Goal: Task Accomplishment & Management: Use online tool/utility

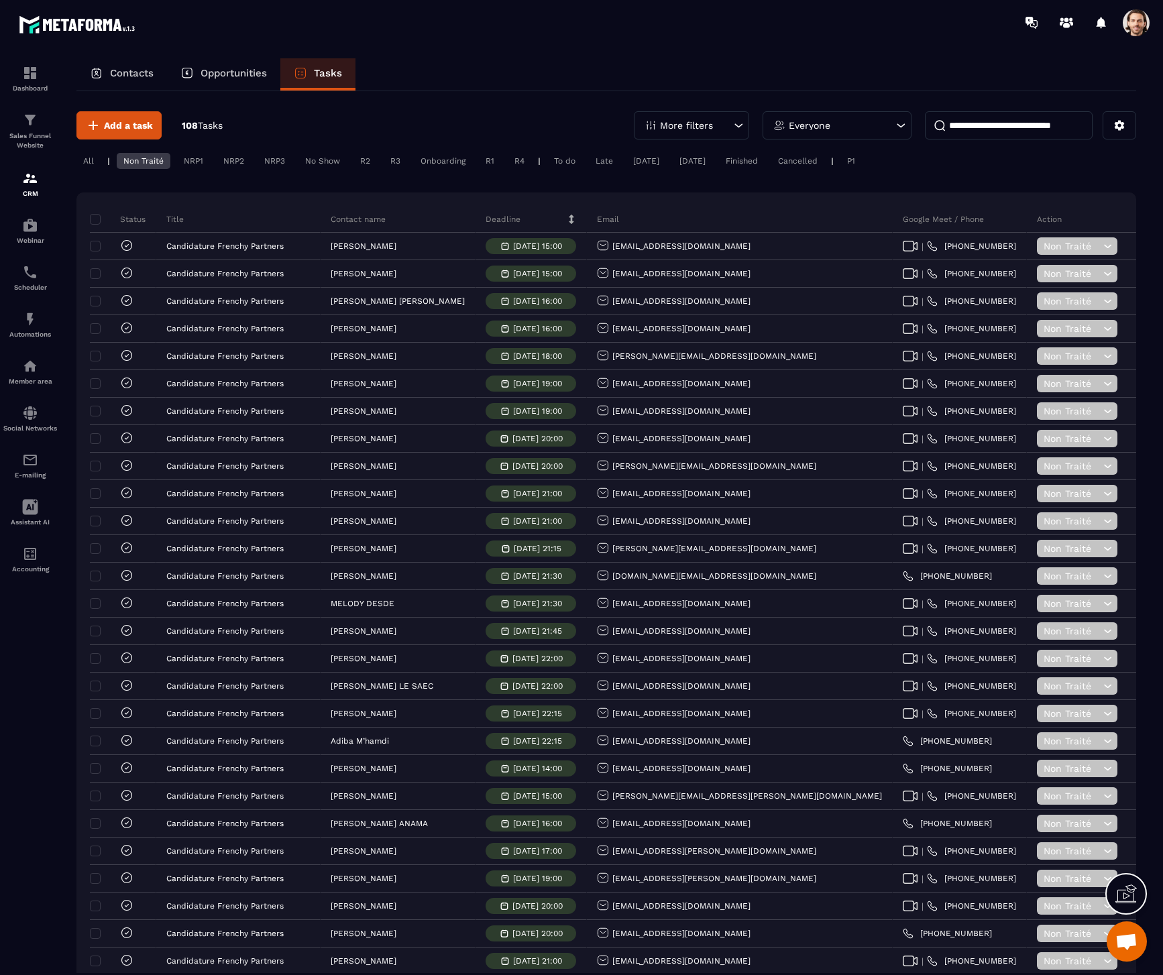
click at [93, 158] on div "All" at bounding box center [88, 161] width 24 height 16
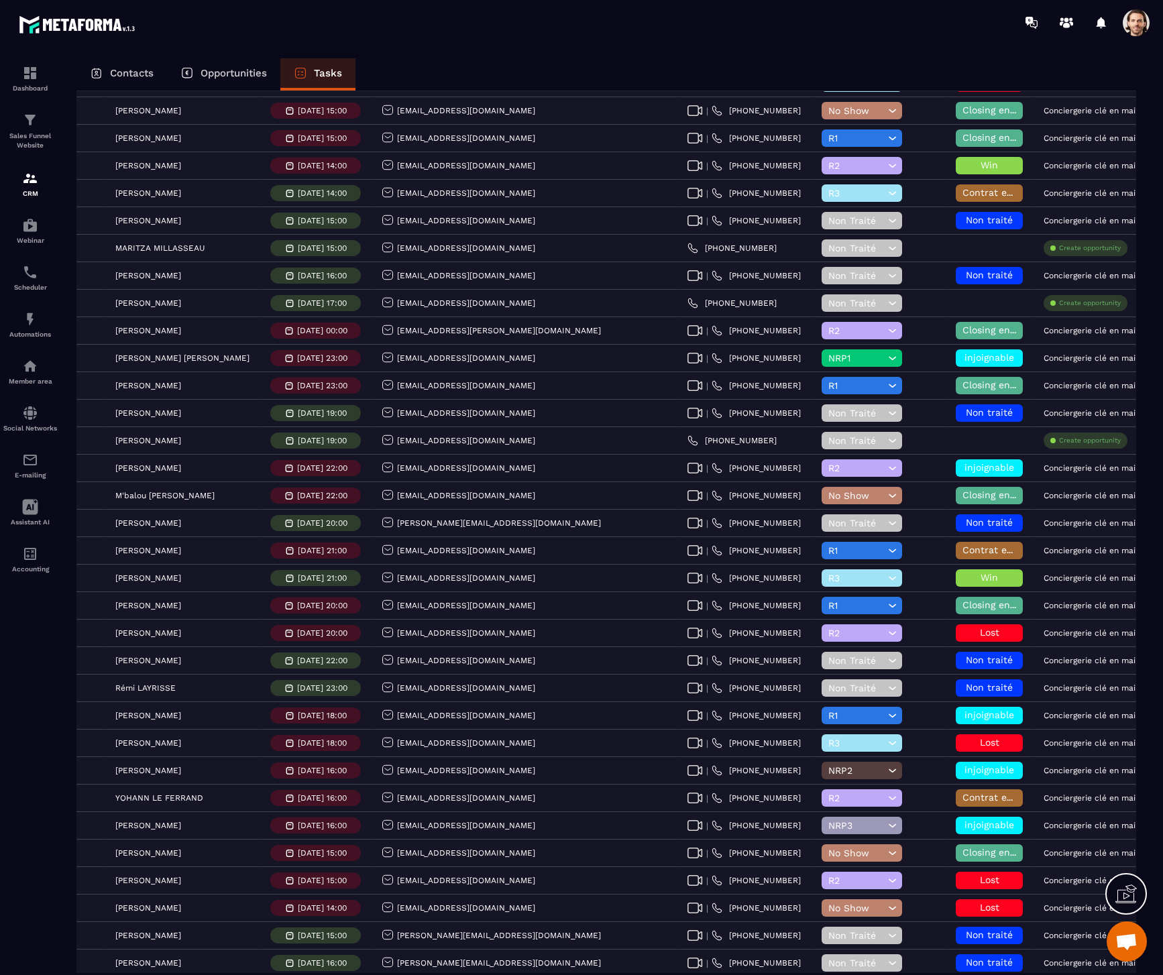
scroll to position [2101, 0]
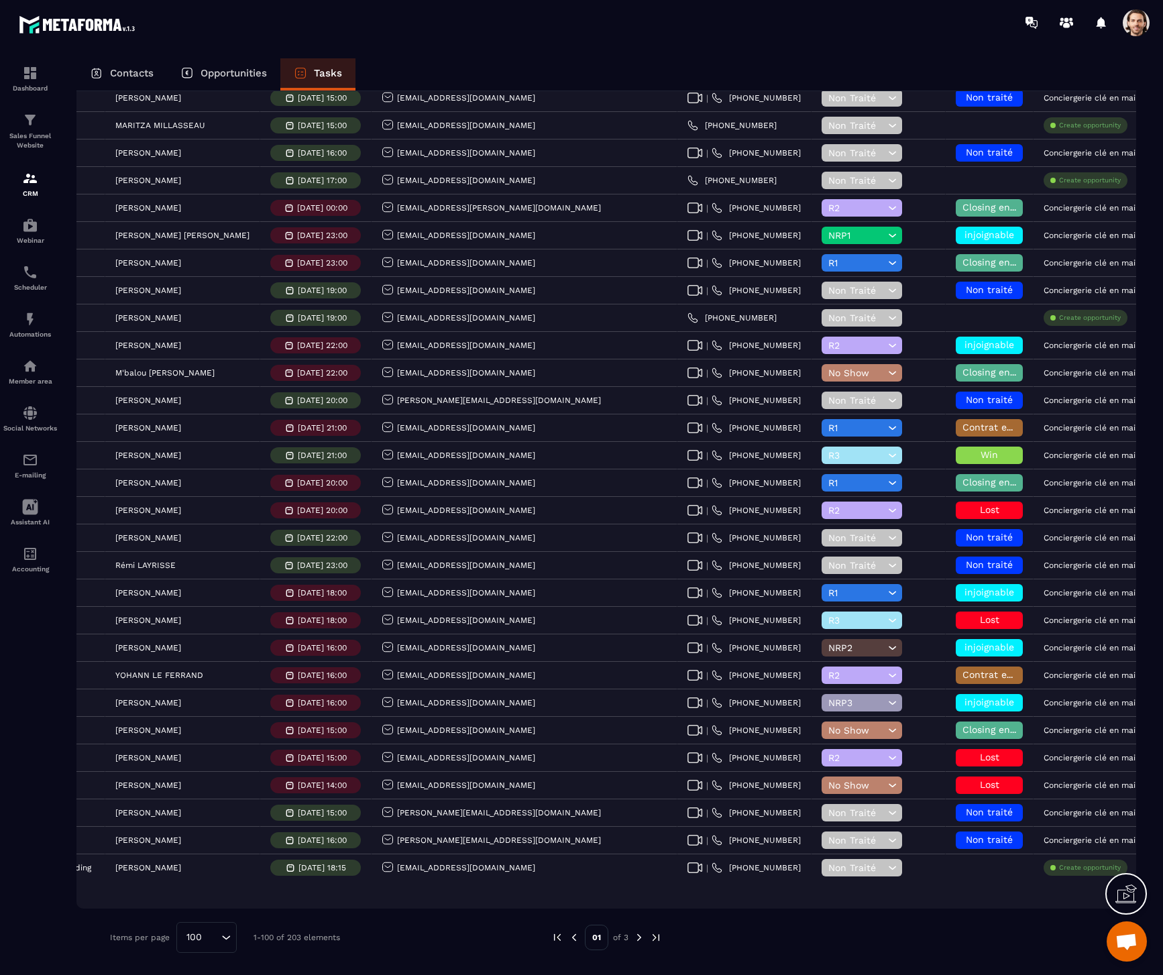
click at [637, 935] on img at bounding box center [639, 938] width 12 height 12
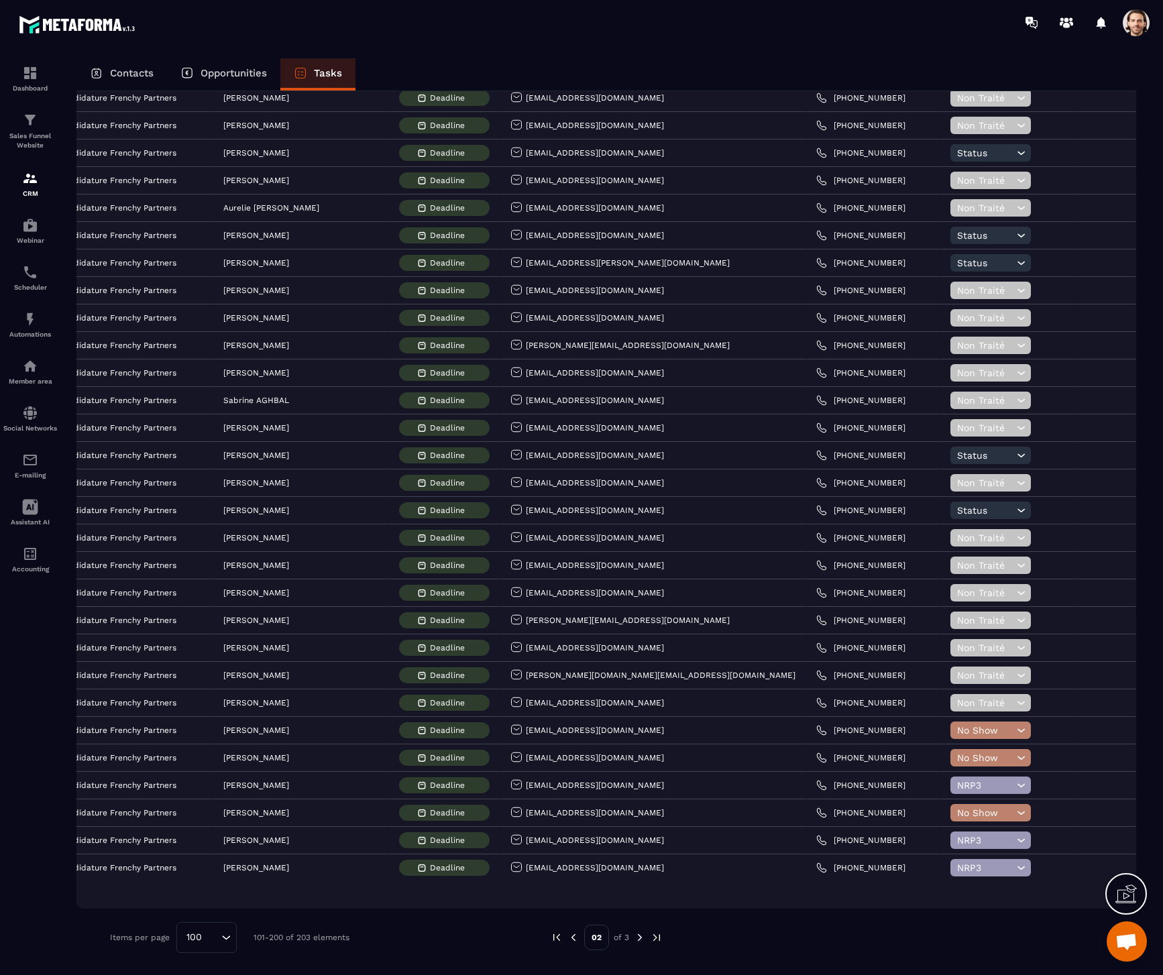
click at [637, 936] on img at bounding box center [640, 938] width 12 height 12
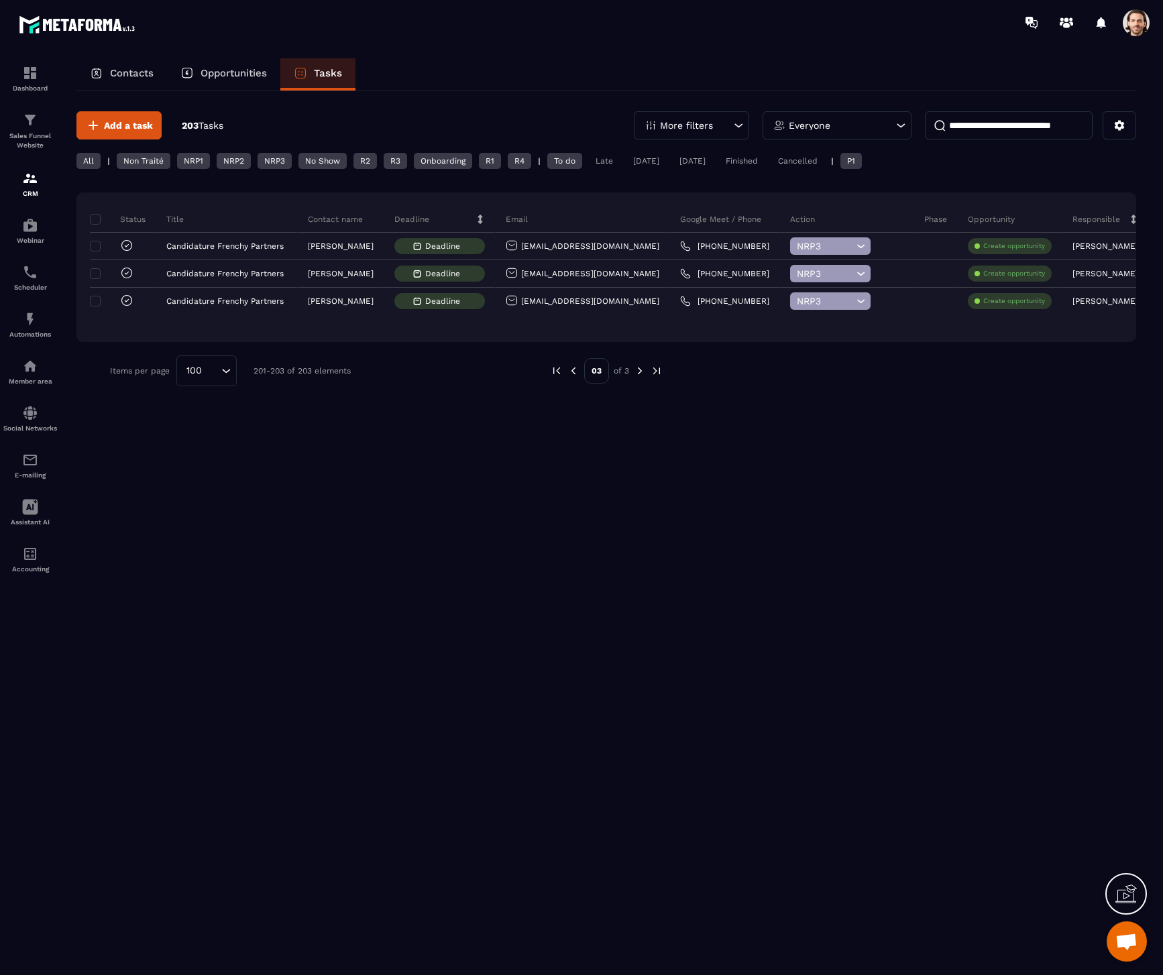
click at [573, 374] on img at bounding box center [573, 371] width 12 height 12
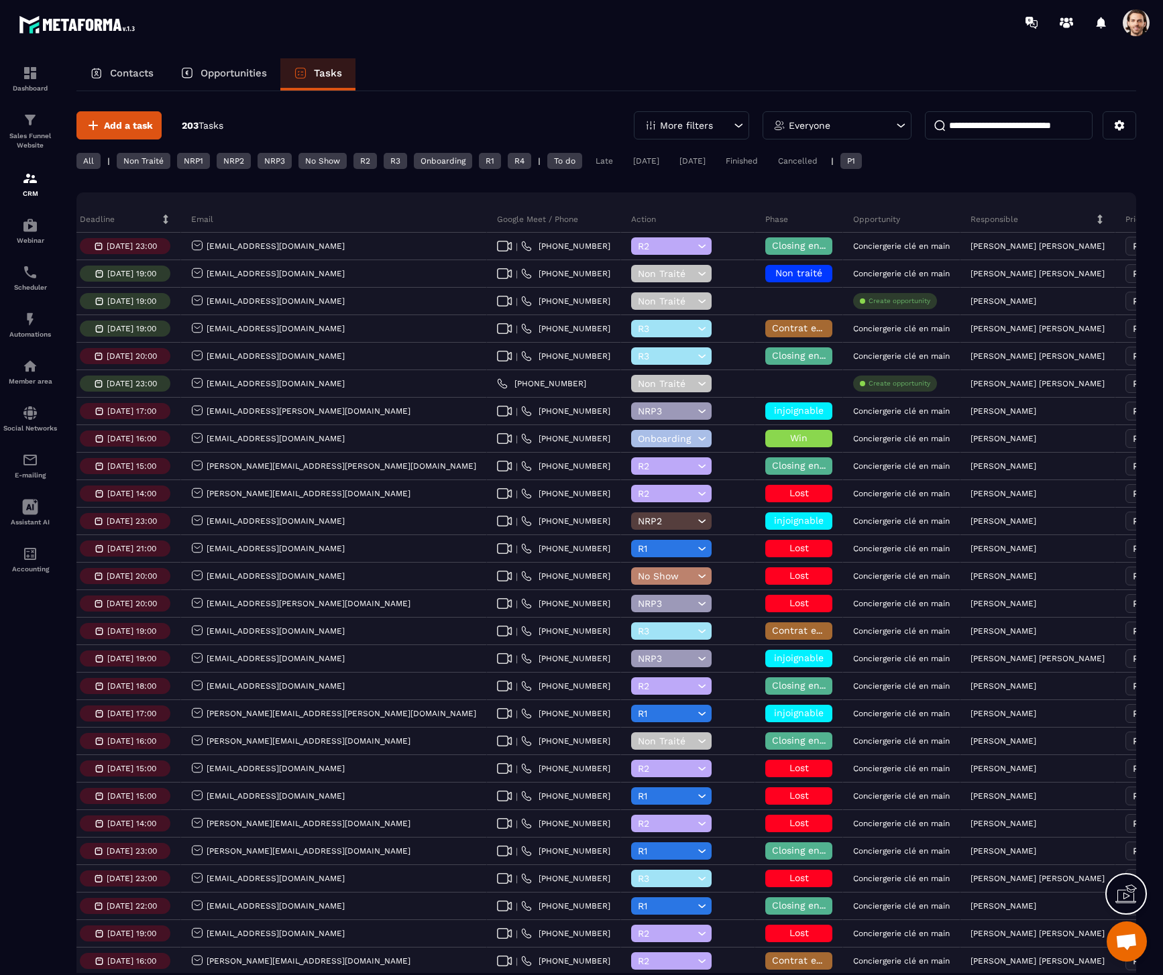
click at [676, 127] on p "More filters" at bounding box center [686, 125] width 53 height 9
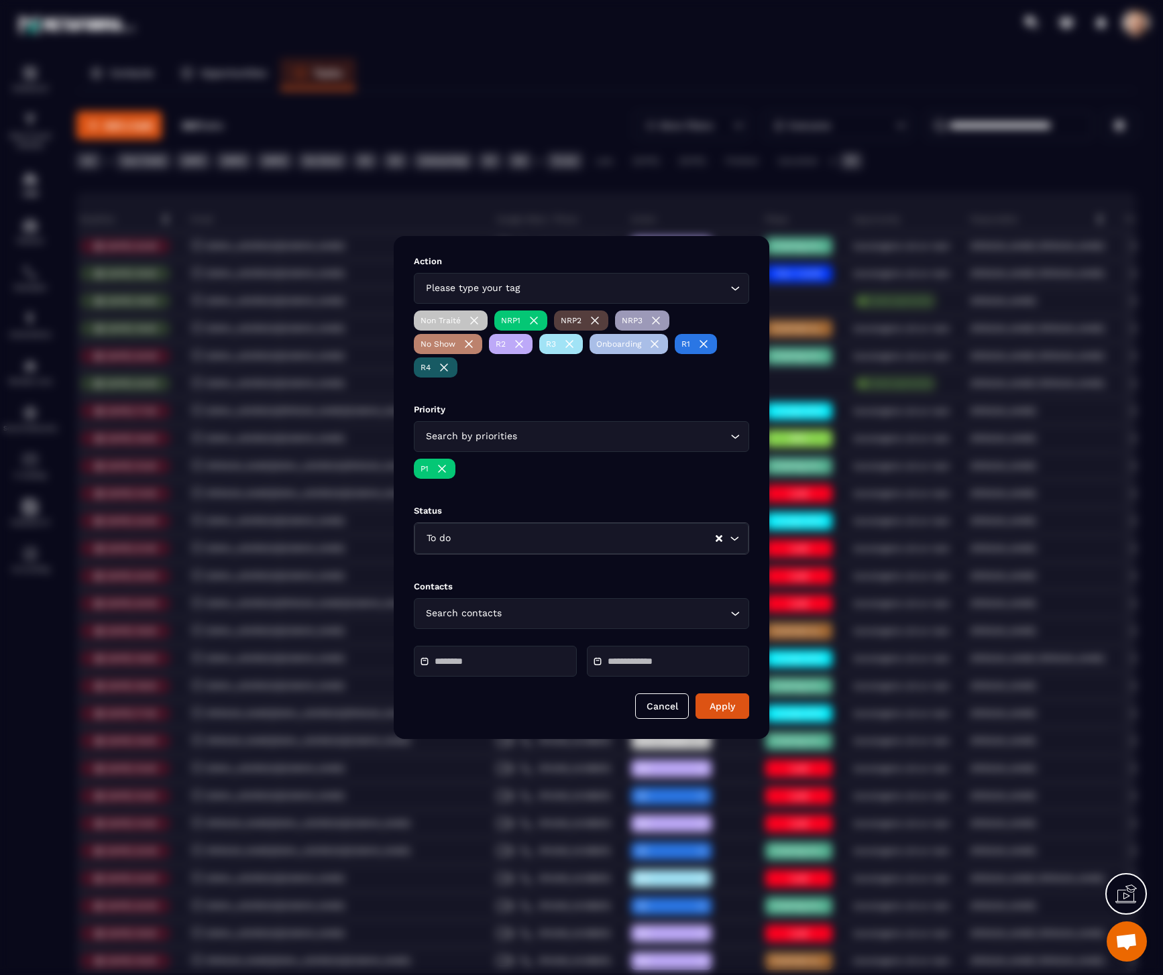
click at [495, 661] on input "Modal window" at bounding box center [482, 662] width 94 height 10
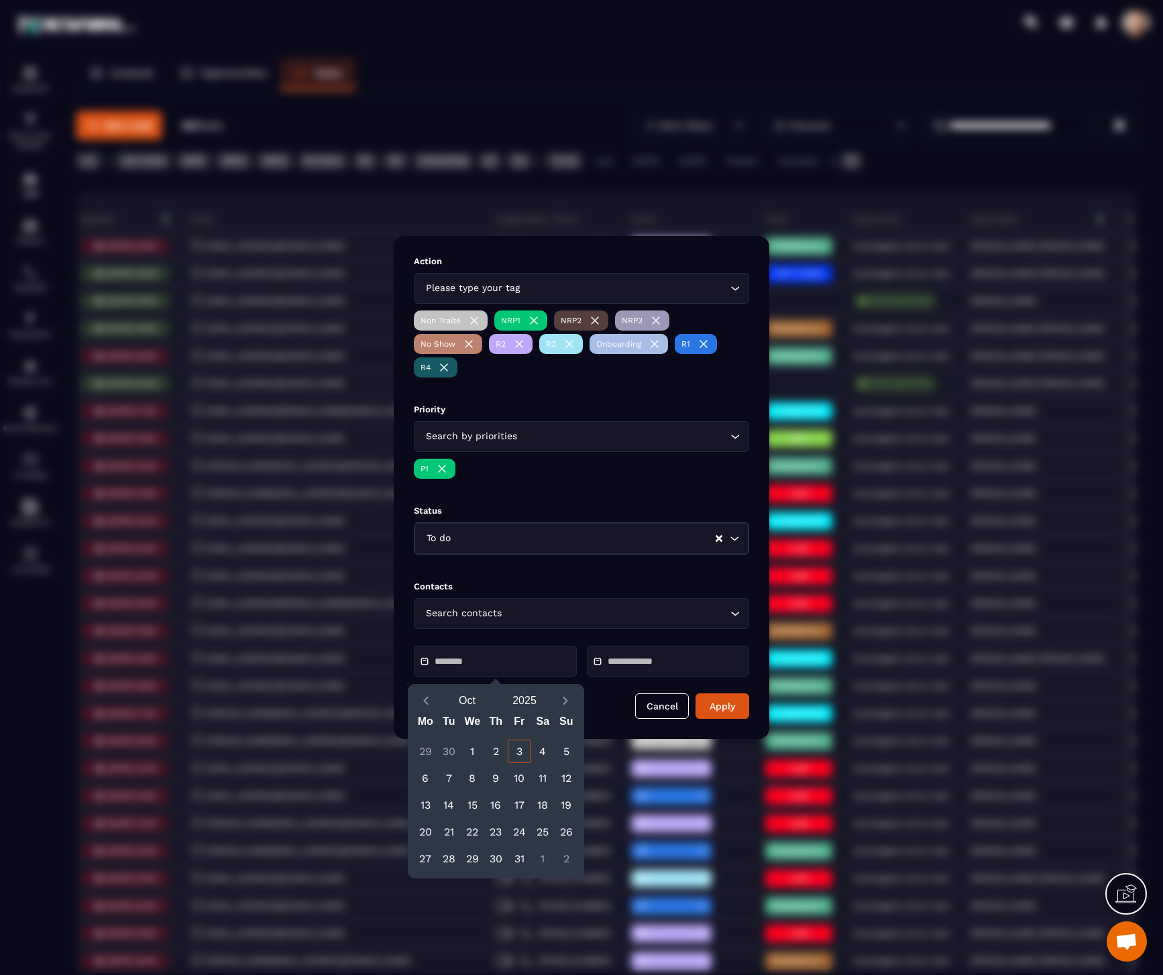
click at [656, 664] on input "Modal window" at bounding box center [655, 662] width 94 height 10
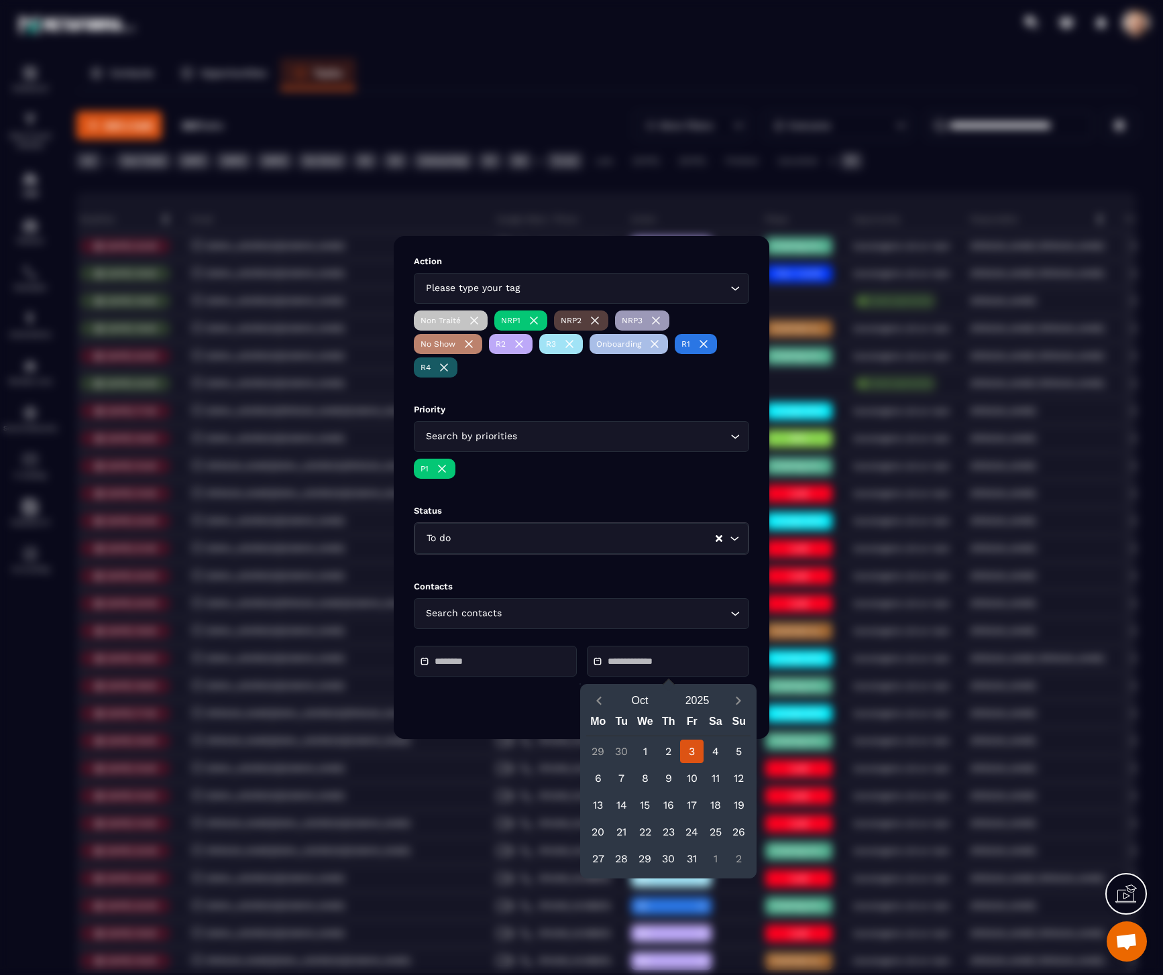
click at [689, 746] on div "3" at bounding box center [691, 751] width 23 height 23
type input "**********"
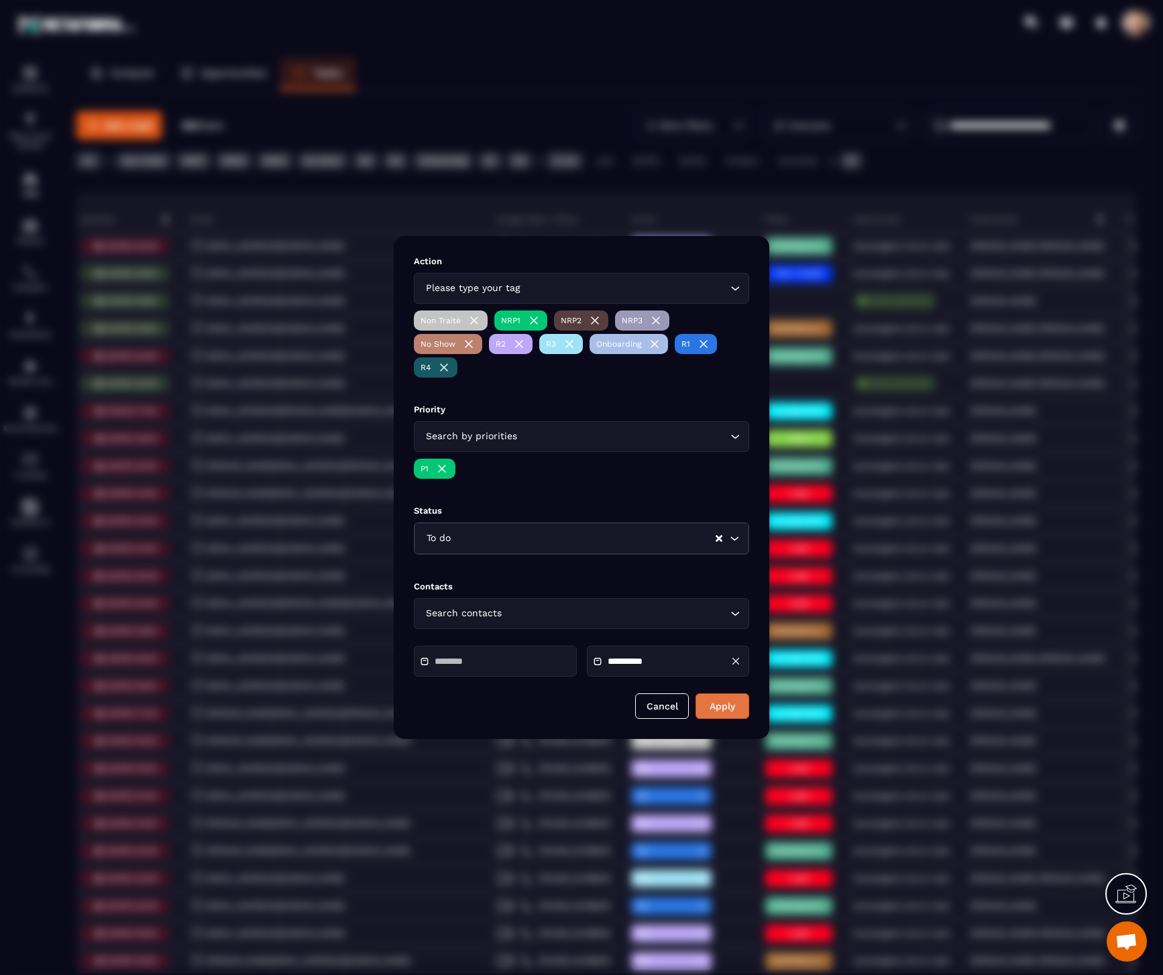
click at [728, 706] on button "Apply" at bounding box center [723, 706] width 54 height 25
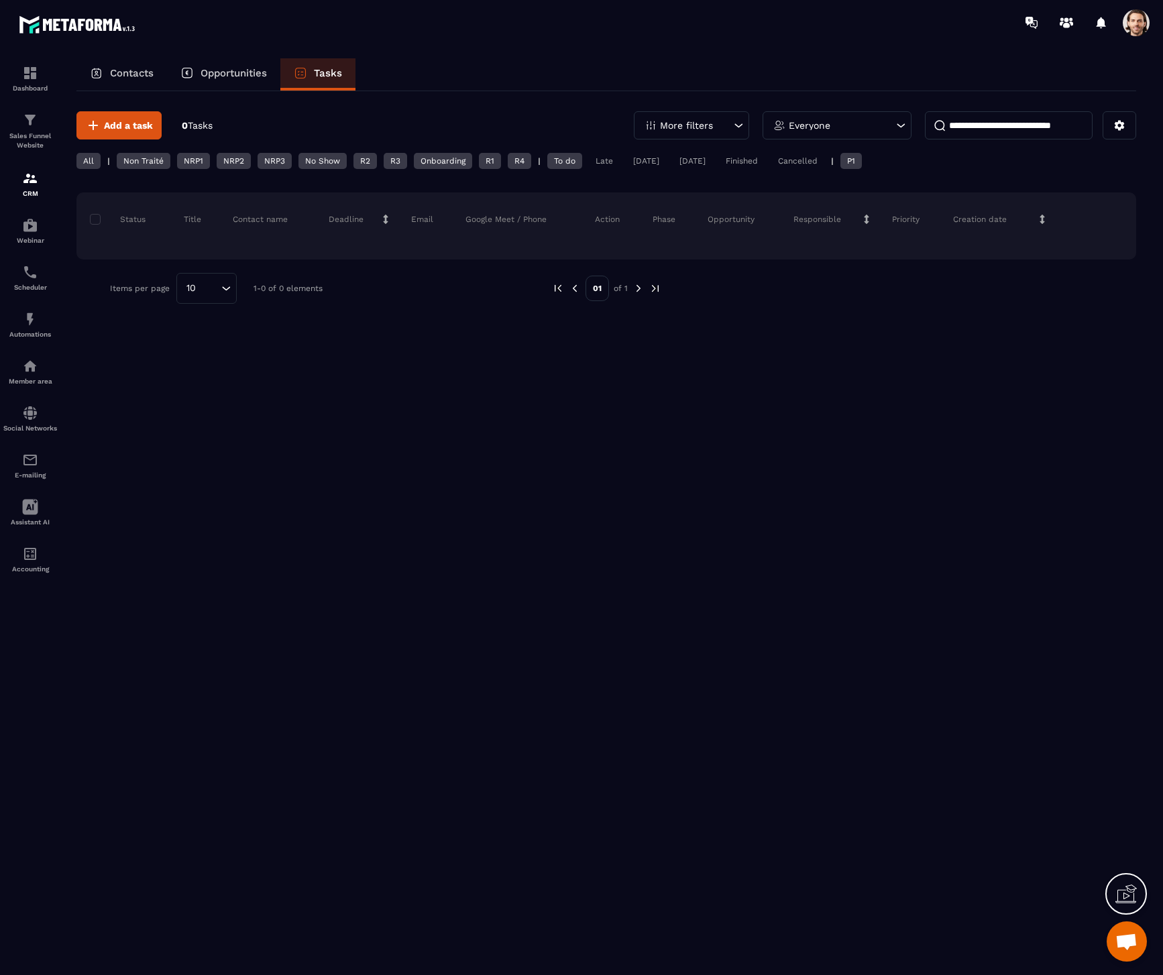
click at [862, 162] on div "P1" at bounding box center [851, 161] width 21 height 16
click at [517, 161] on div "R4" at bounding box center [519, 161] width 23 height 16
click at [137, 161] on div "Non Traité" at bounding box center [144, 161] width 54 height 16
click at [93, 161] on div "All" at bounding box center [88, 161] width 24 height 16
click at [87, 161] on div "All" at bounding box center [88, 161] width 24 height 16
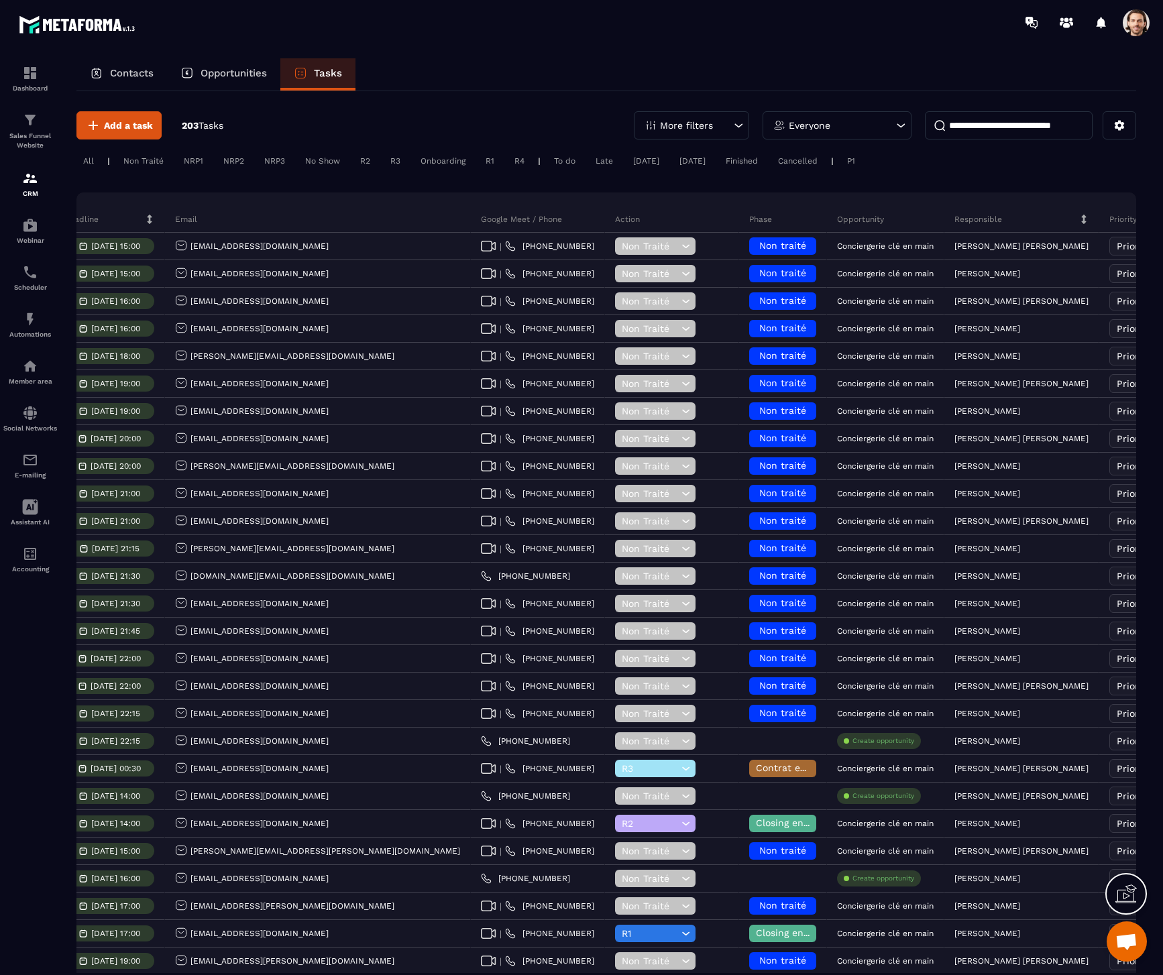
click at [665, 121] on p "More filters" at bounding box center [686, 125] width 53 height 9
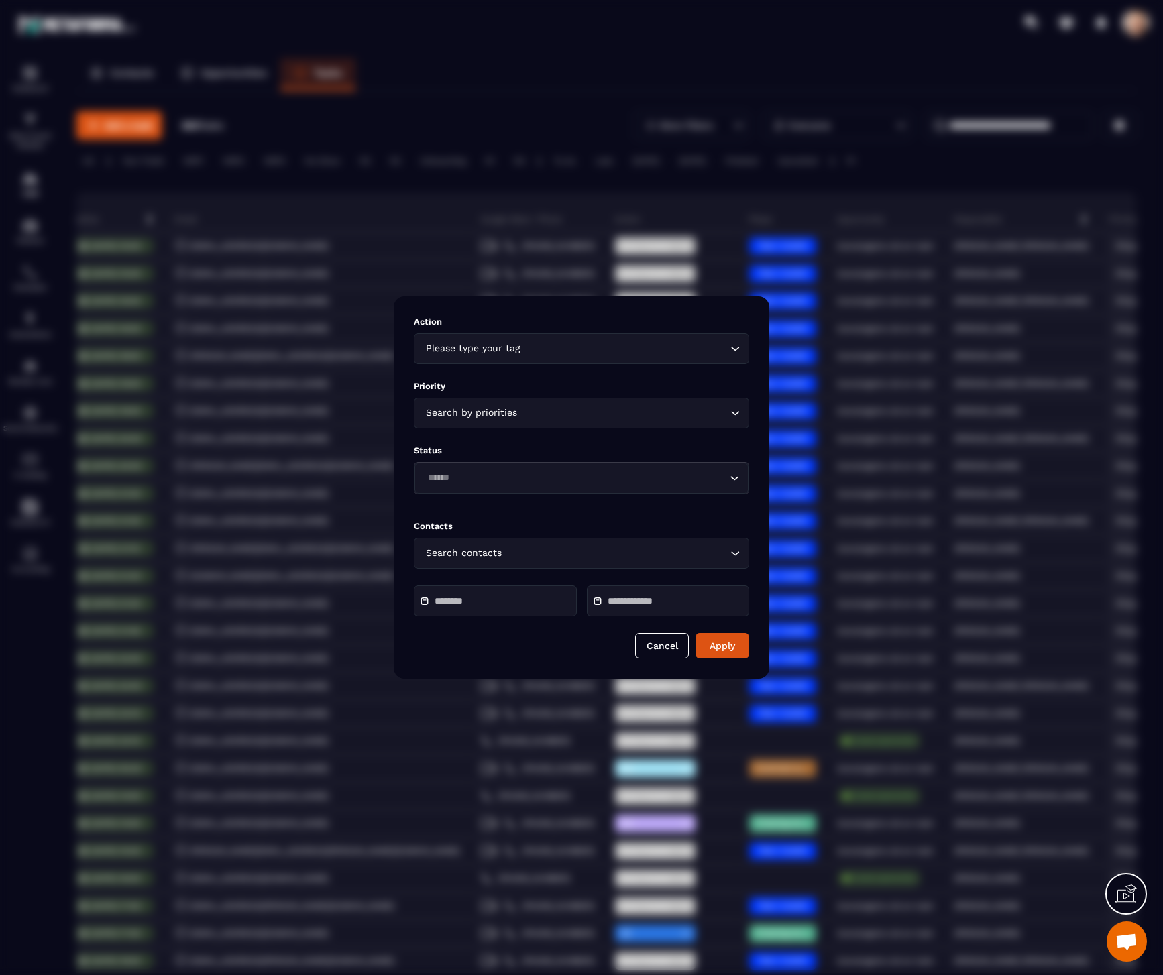
click at [637, 606] on div "Modal window" at bounding box center [668, 601] width 163 height 31
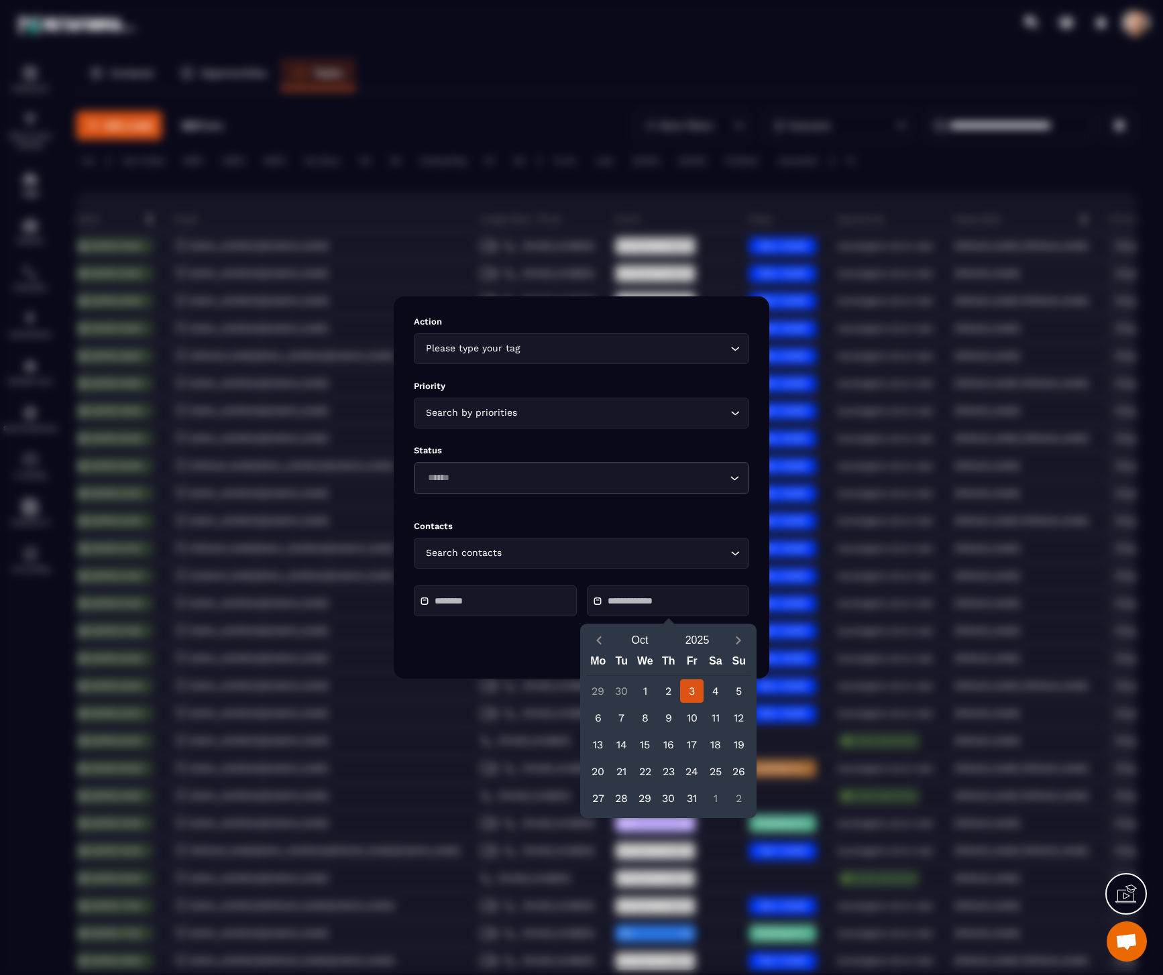
click at [694, 690] on div "3" at bounding box center [691, 691] width 23 height 23
type input "**********"
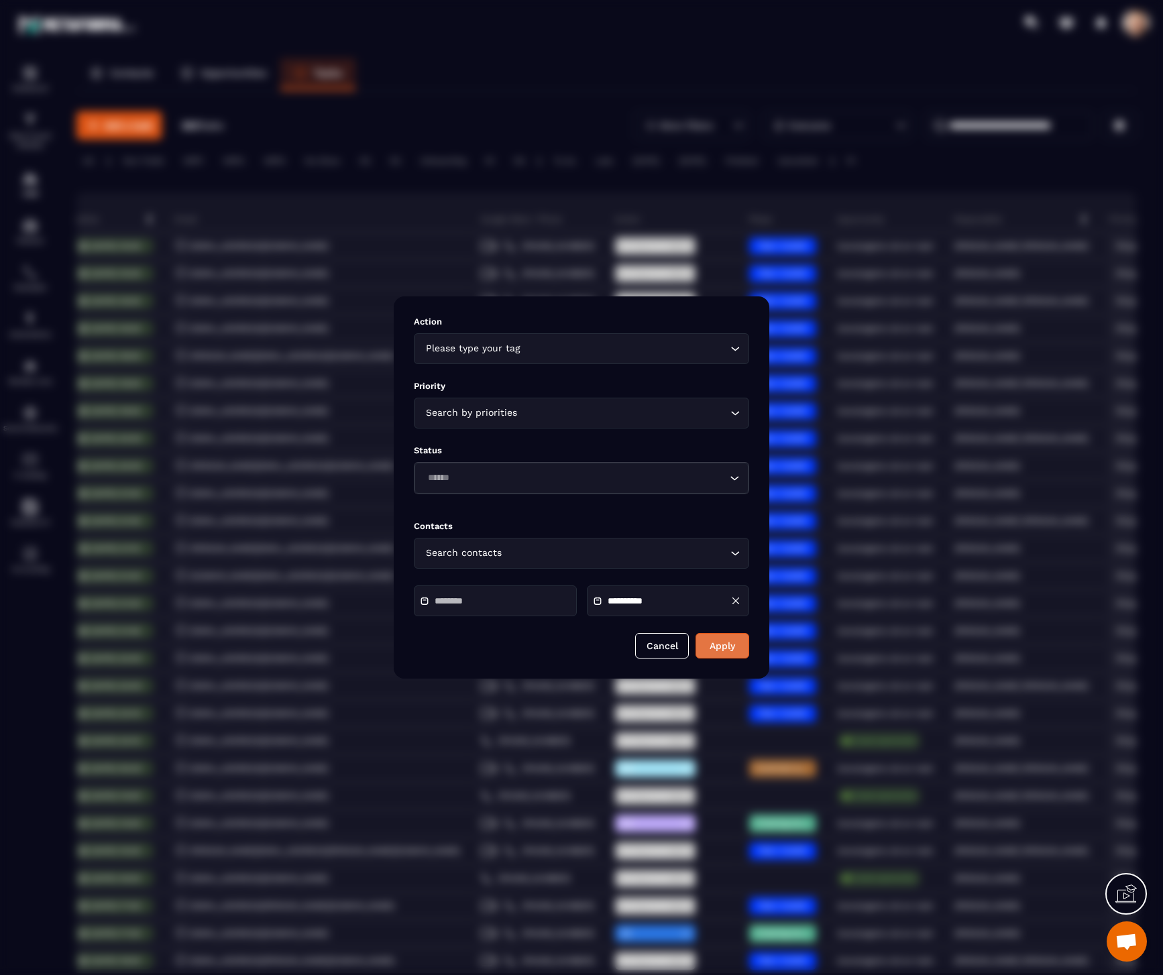
click at [720, 649] on button "Apply" at bounding box center [723, 645] width 54 height 25
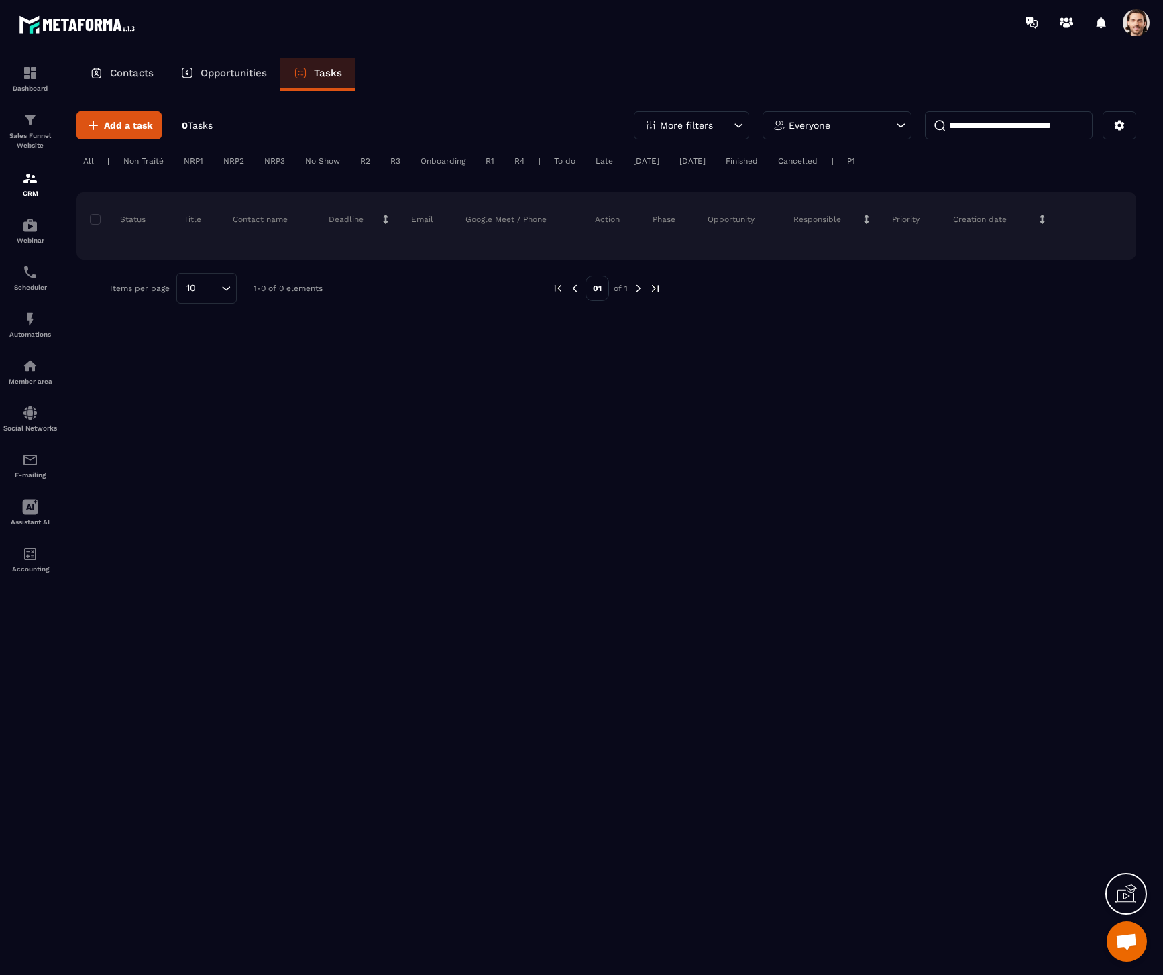
click at [134, 160] on div "Non Traité" at bounding box center [144, 161] width 54 height 16
click at [718, 127] on div "More filters" at bounding box center [691, 125] width 115 height 28
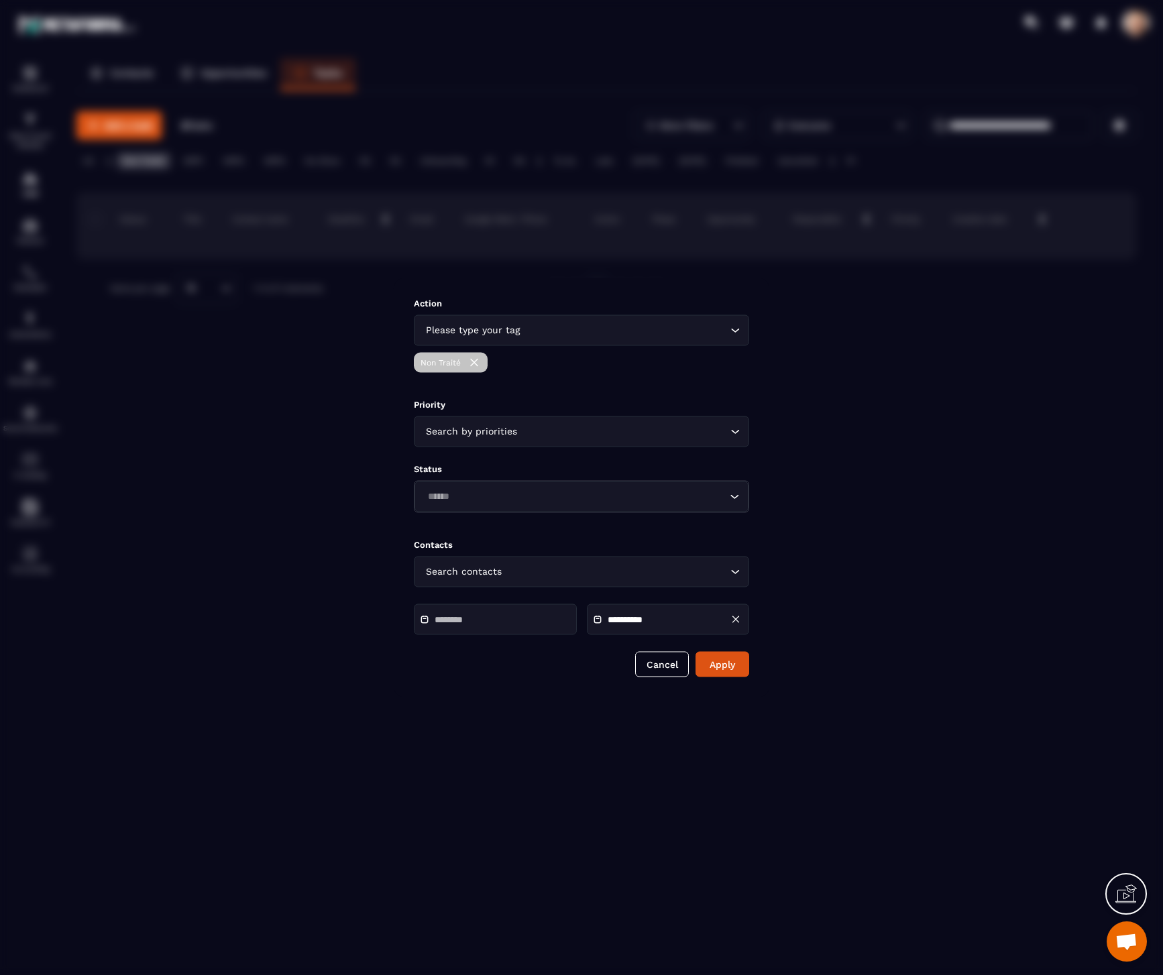
click at [743, 620] on div "**********" at bounding box center [668, 619] width 163 height 31
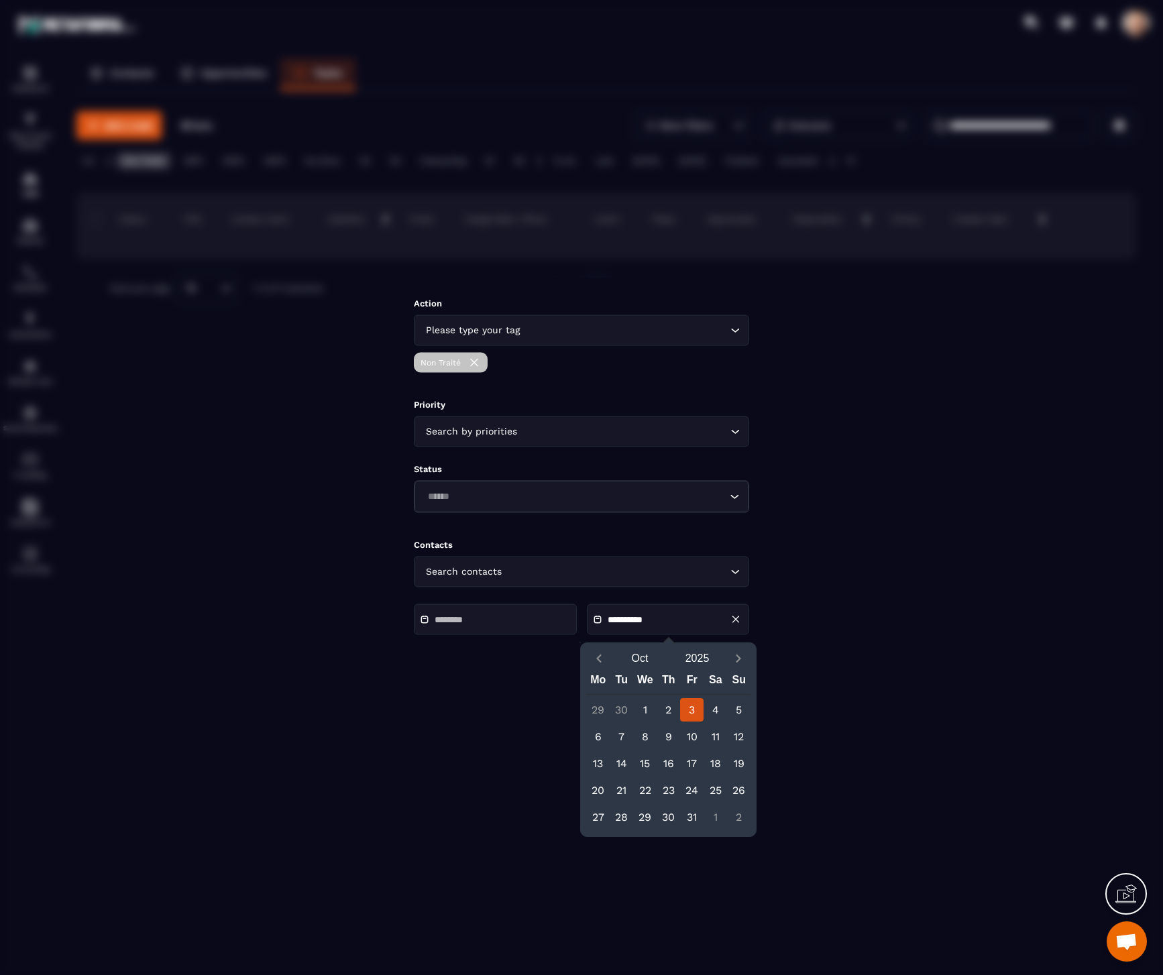
click at [738, 618] on icon "Modal window" at bounding box center [736, 620] width 12 height 12
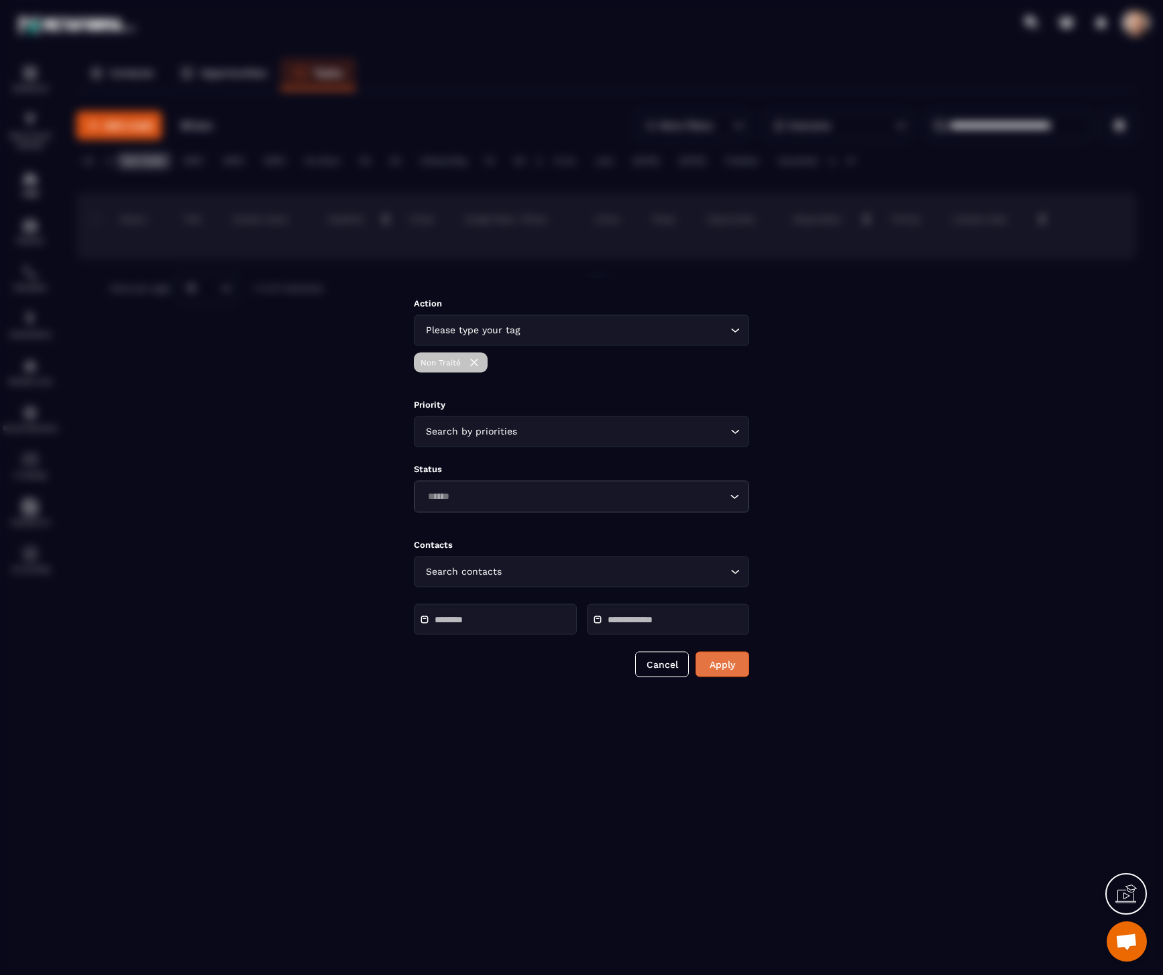
click at [735, 665] on button "Apply" at bounding box center [723, 664] width 54 height 25
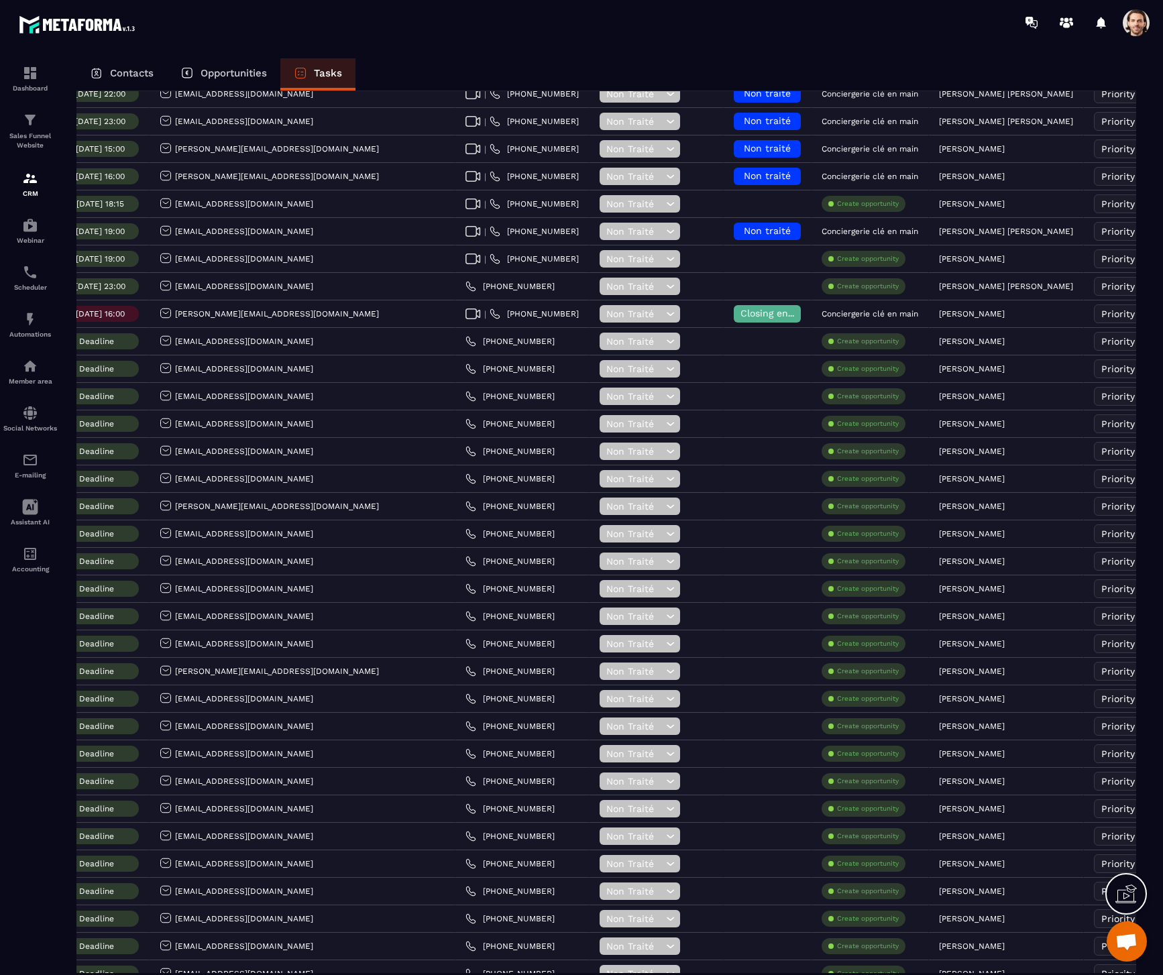
scroll to position [2101, 0]
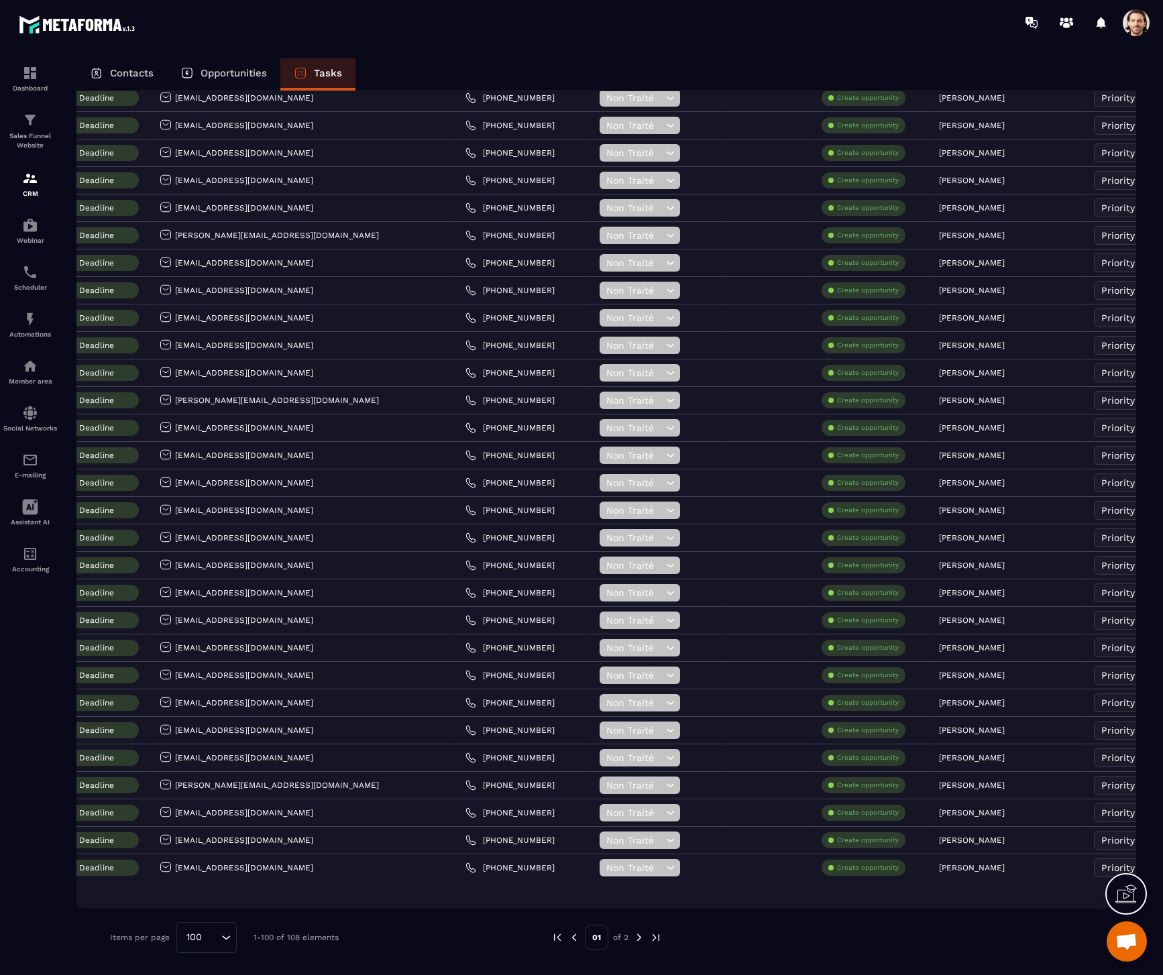
click at [637, 940] on img at bounding box center [639, 938] width 12 height 12
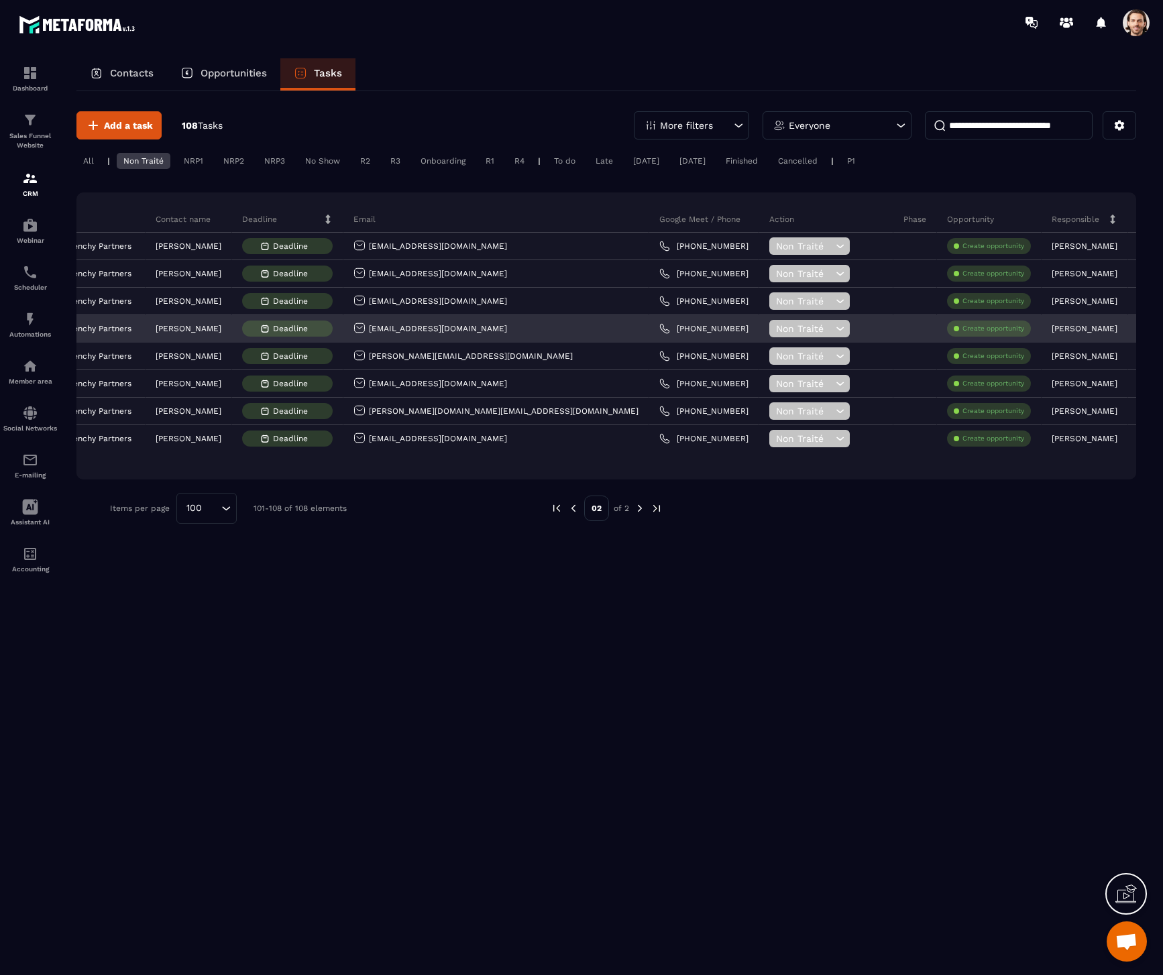
scroll to position [0, 247]
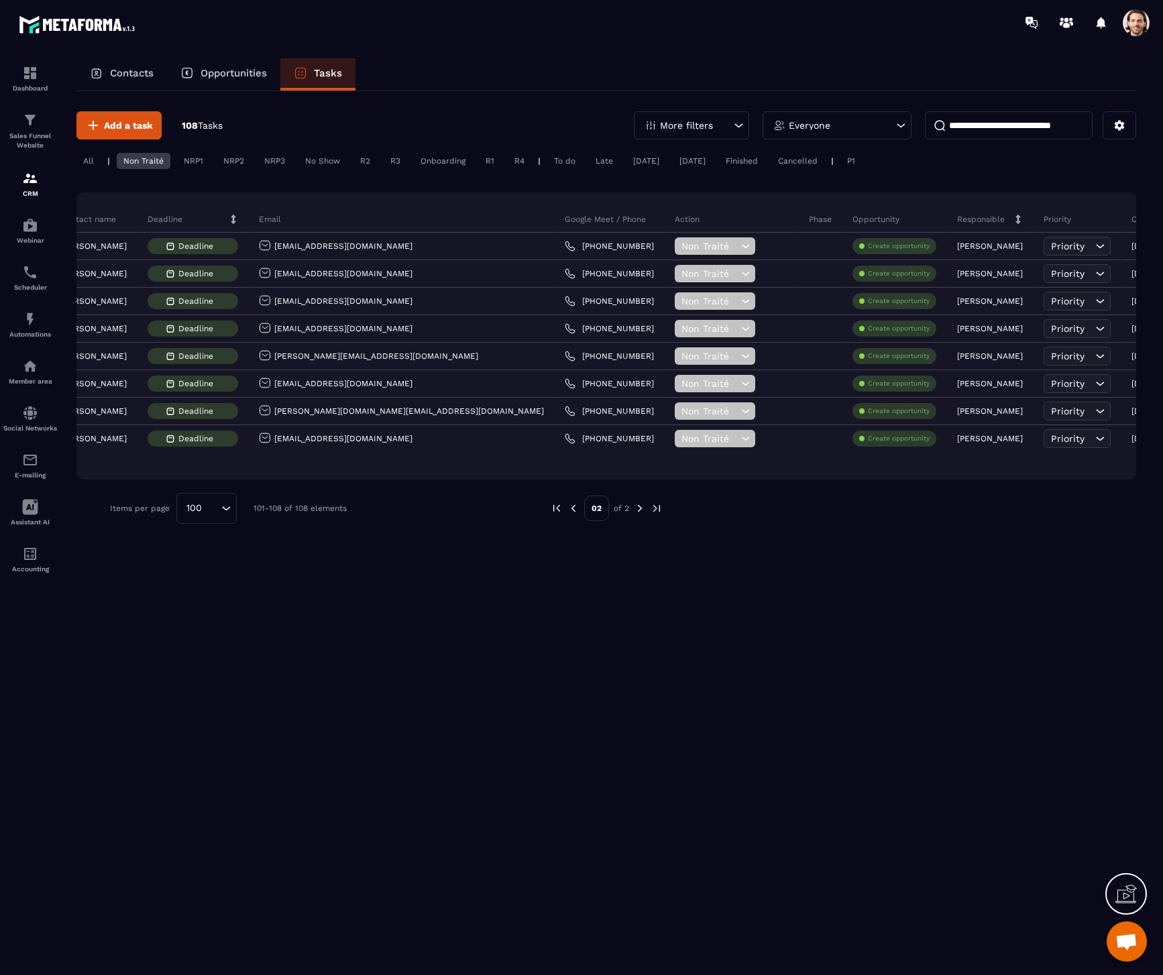
click at [572, 506] on img at bounding box center [573, 508] width 12 height 12
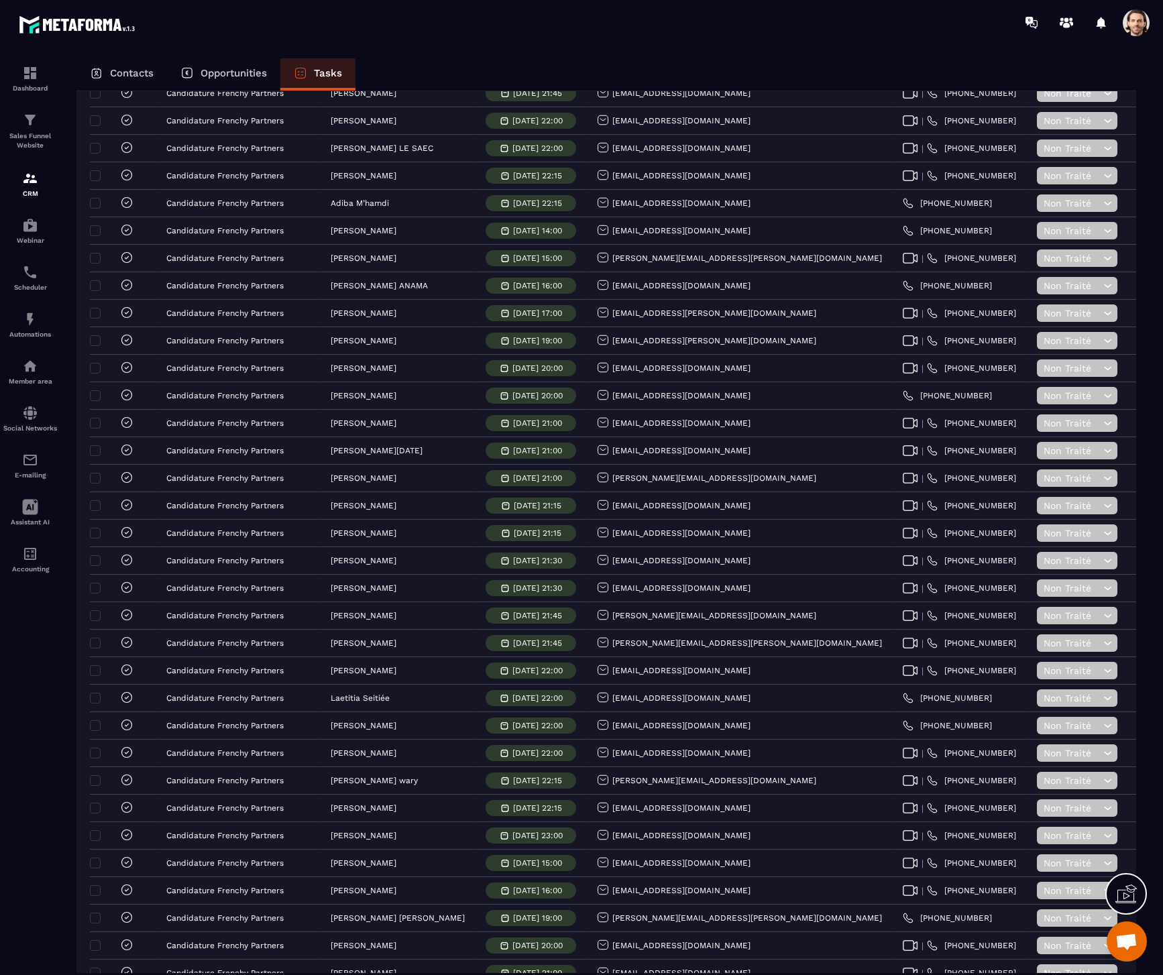
scroll to position [654, 0]
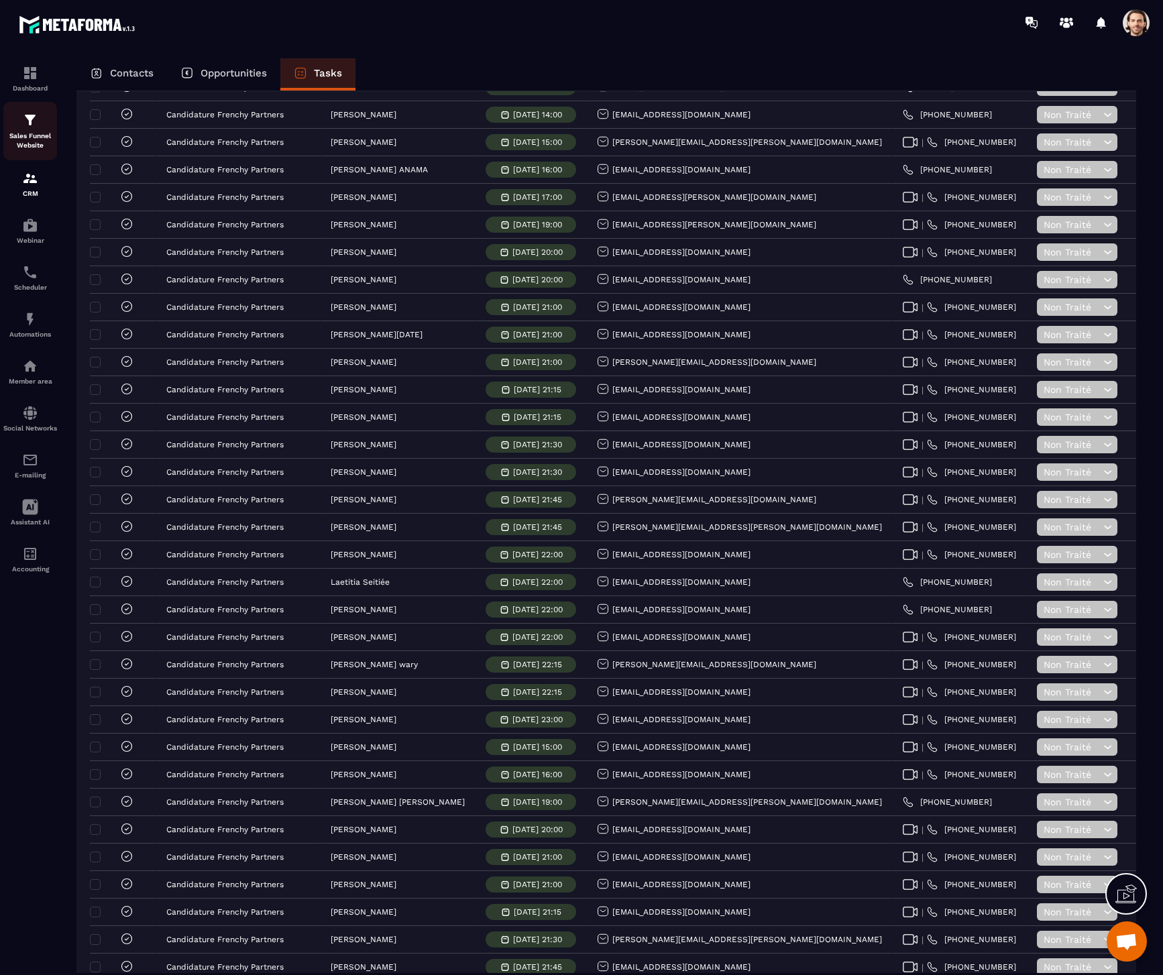
click at [34, 115] on img at bounding box center [30, 120] width 16 height 16
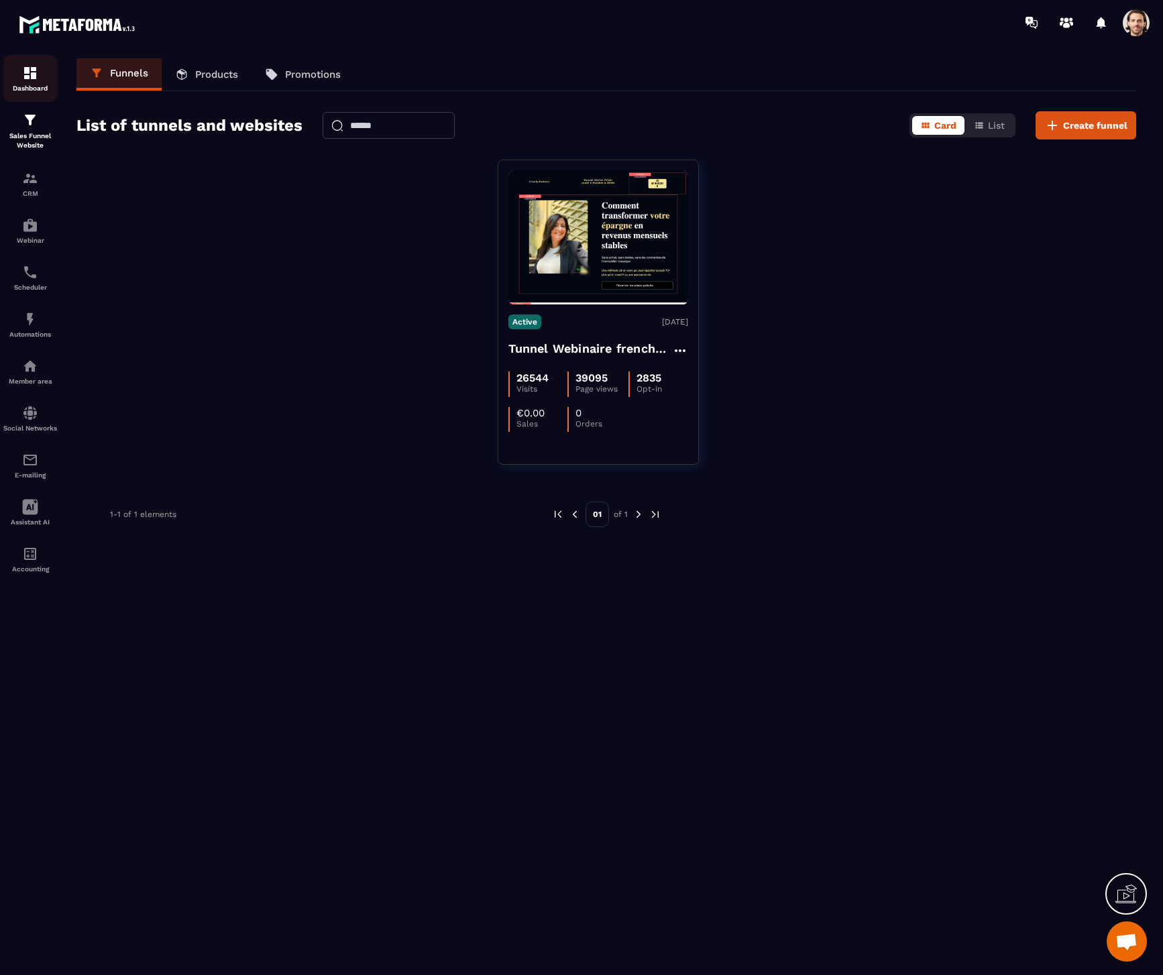
click at [33, 89] on p "Dashboard" at bounding box center [30, 88] width 54 height 7
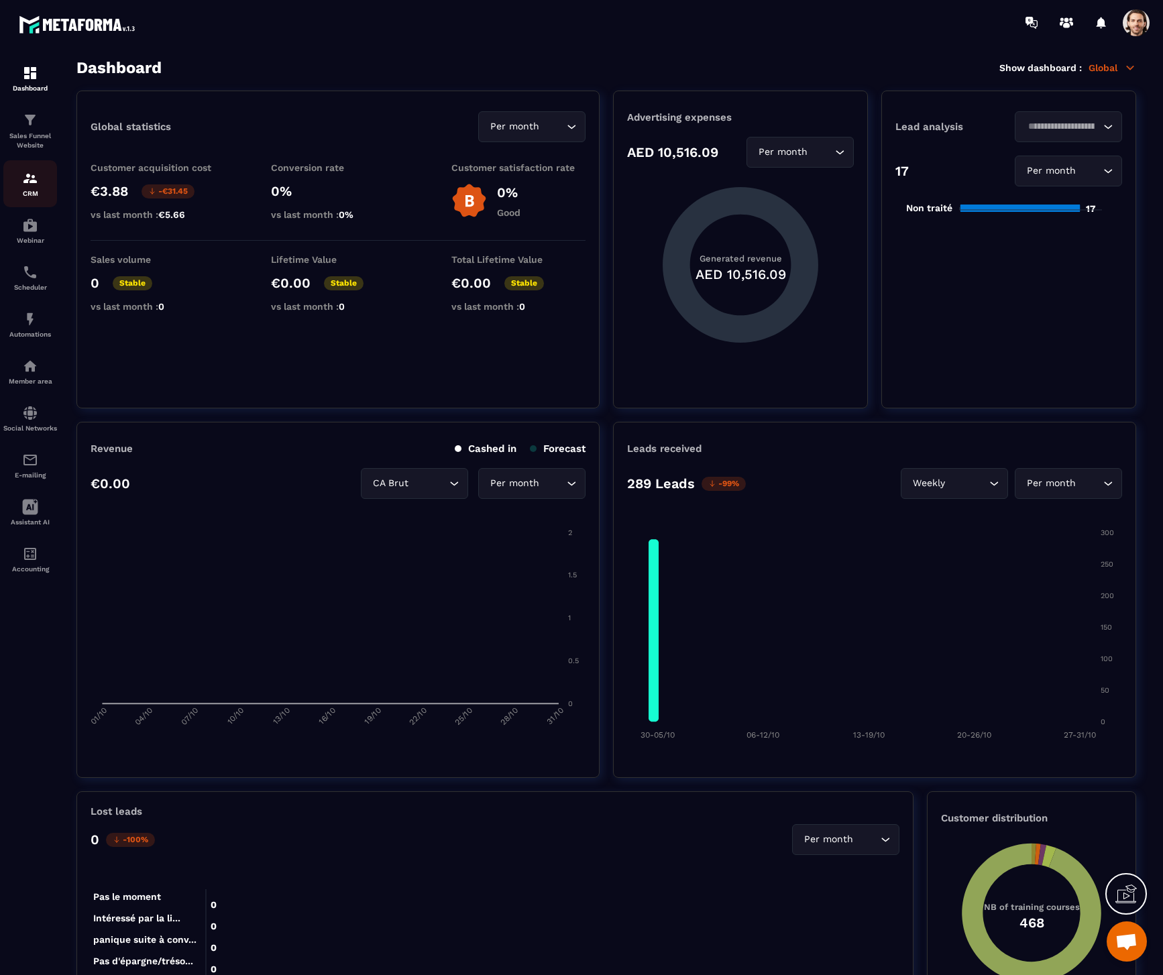
click at [29, 180] on img at bounding box center [30, 178] width 16 height 16
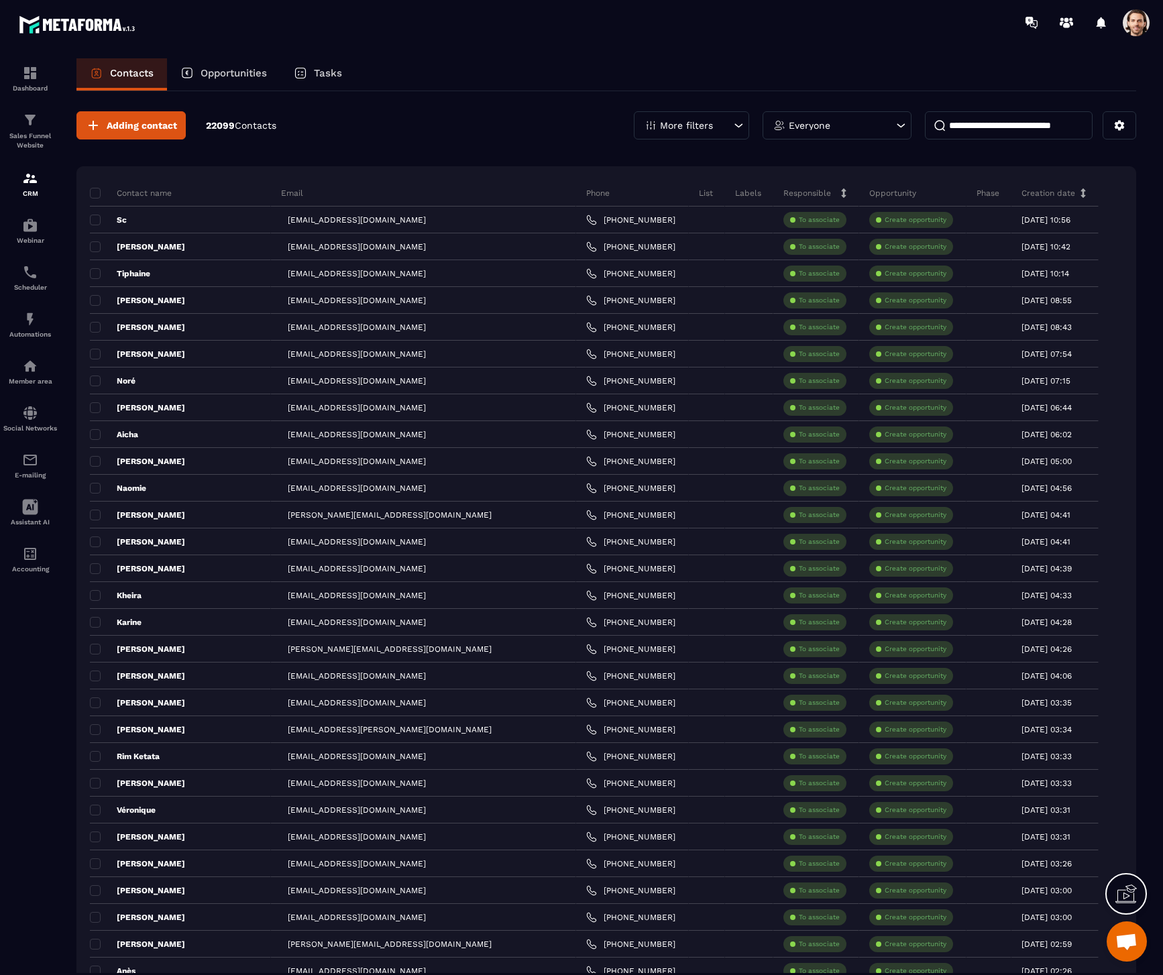
click at [322, 76] on p "Tasks" at bounding box center [328, 73] width 28 height 12
